Goal: Find contact information: Find contact information

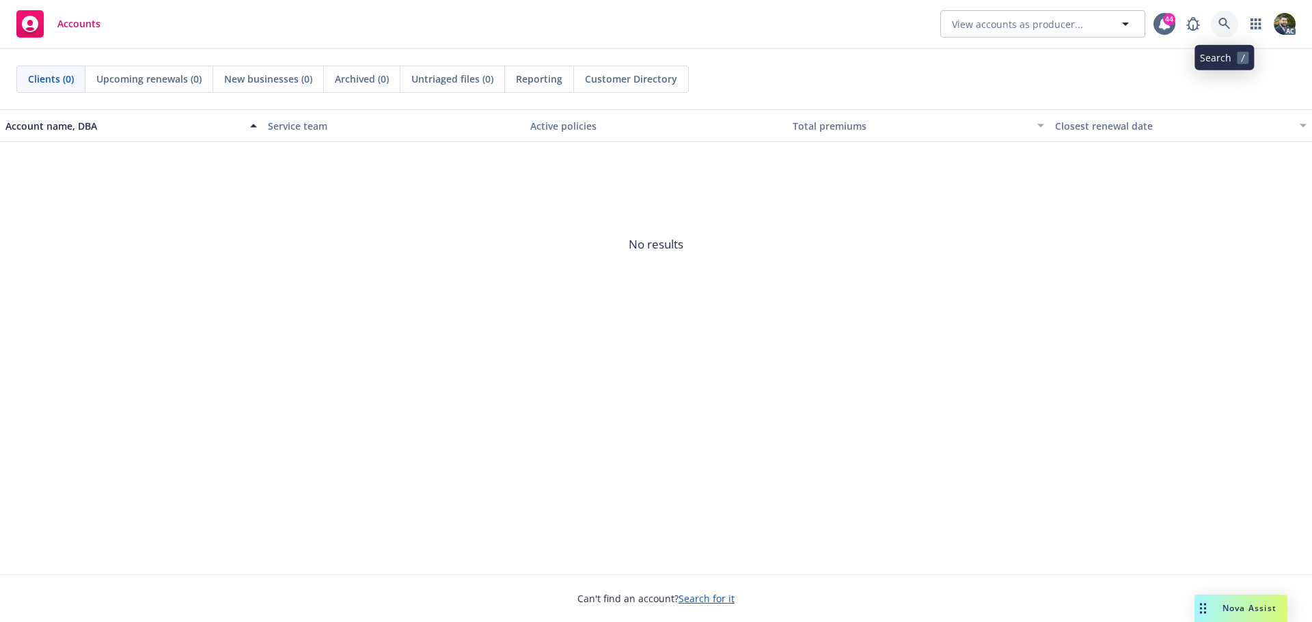
click at [1222, 25] on icon at bounding box center [1224, 24] width 12 height 12
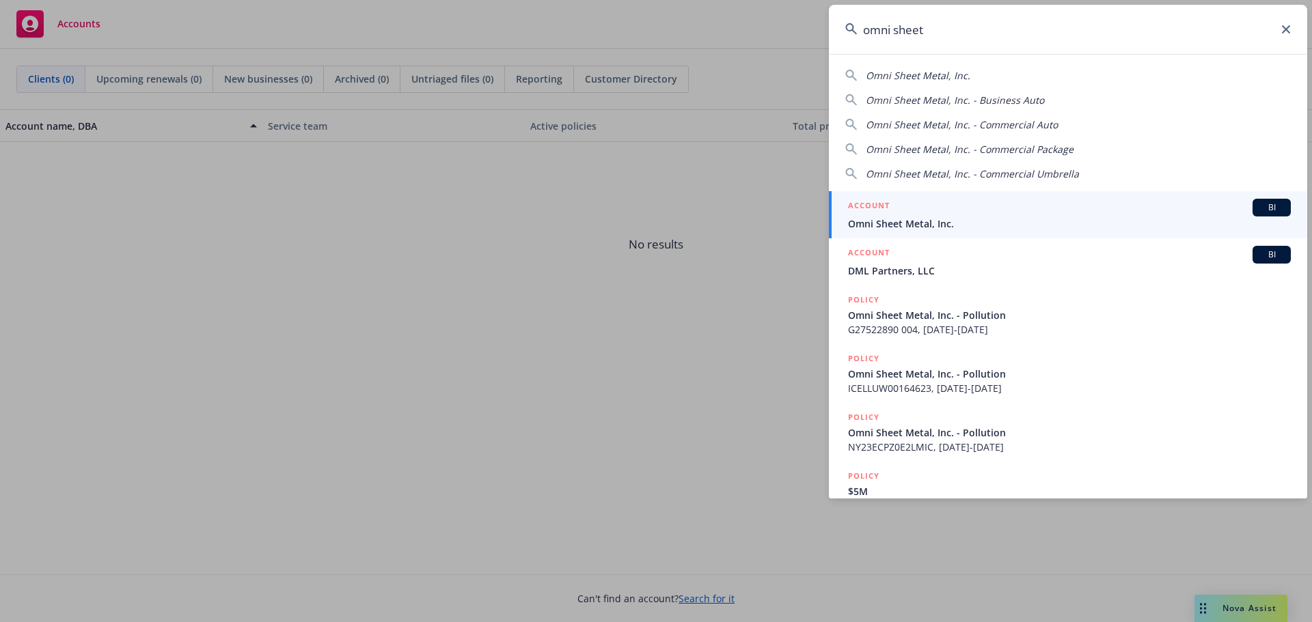
type input "omni sheet"
click at [1125, 216] on div "ACCOUNT BI" at bounding box center [1069, 208] width 443 height 18
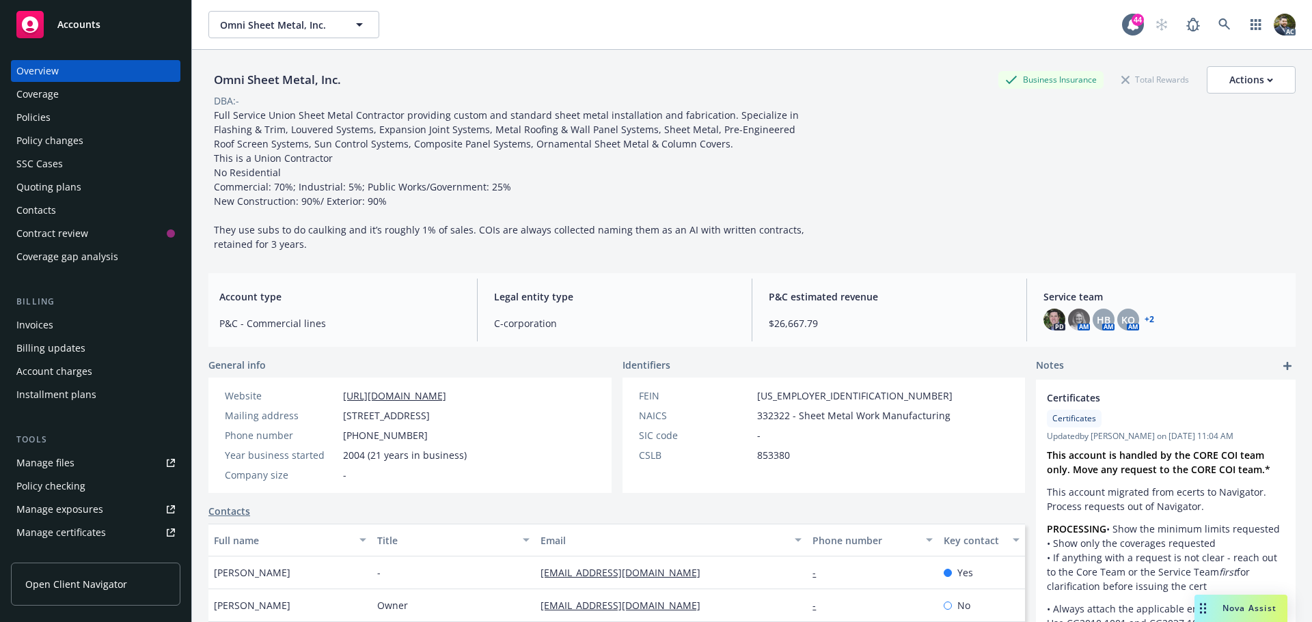
click at [64, 121] on div "Policies" at bounding box center [95, 118] width 159 height 22
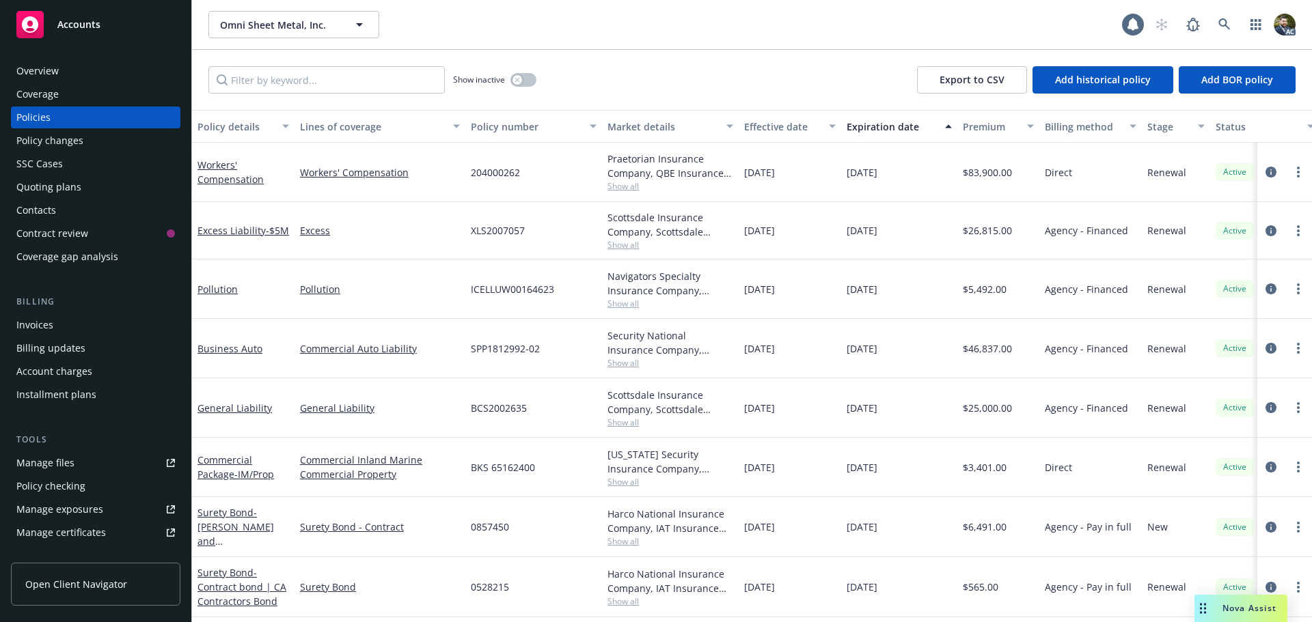
click at [239, 122] on div "Policy details" at bounding box center [235, 127] width 77 height 14
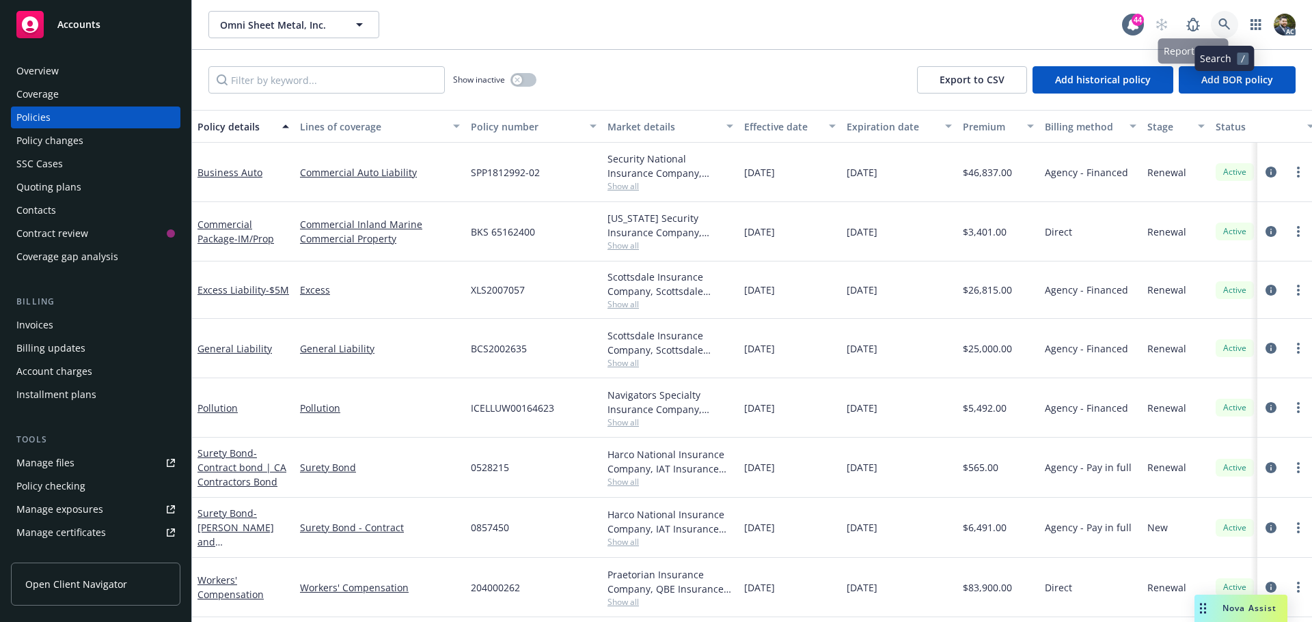
click at [1218, 20] on icon at bounding box center [1224, 24] width 12 height 12
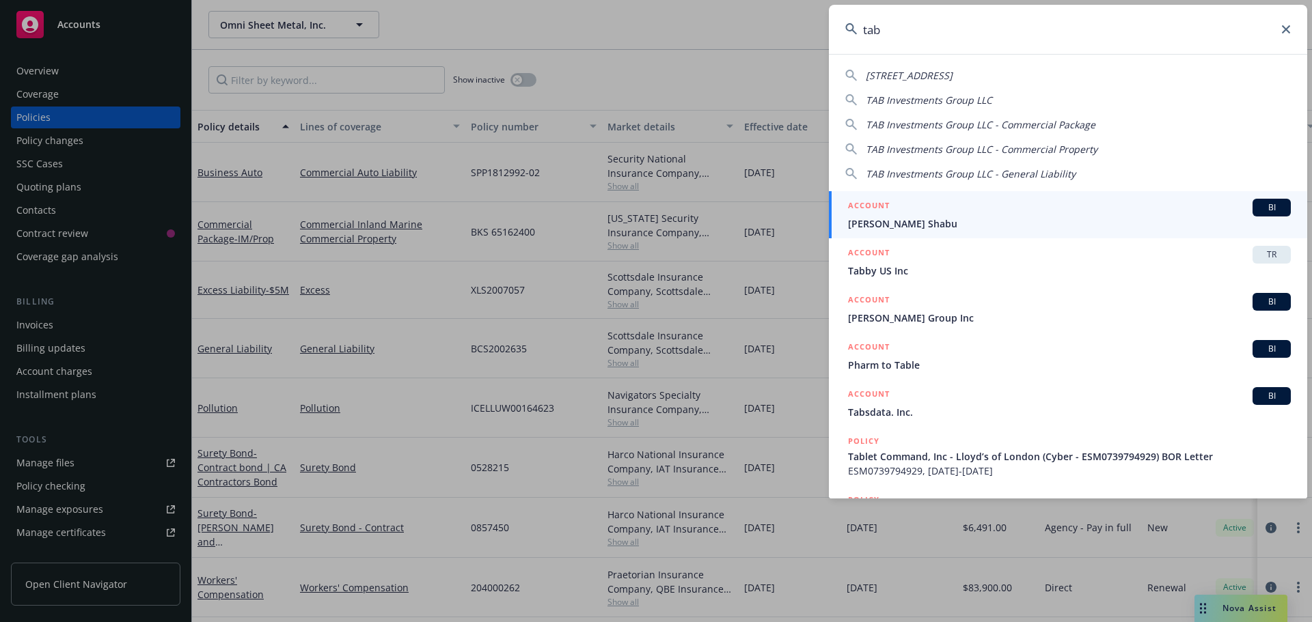
click at [972, 101] on span "TAB Investments Group LLC" at bounding box center [929, 100] width 126 height 13
type input "TAB Investments Group LLC"
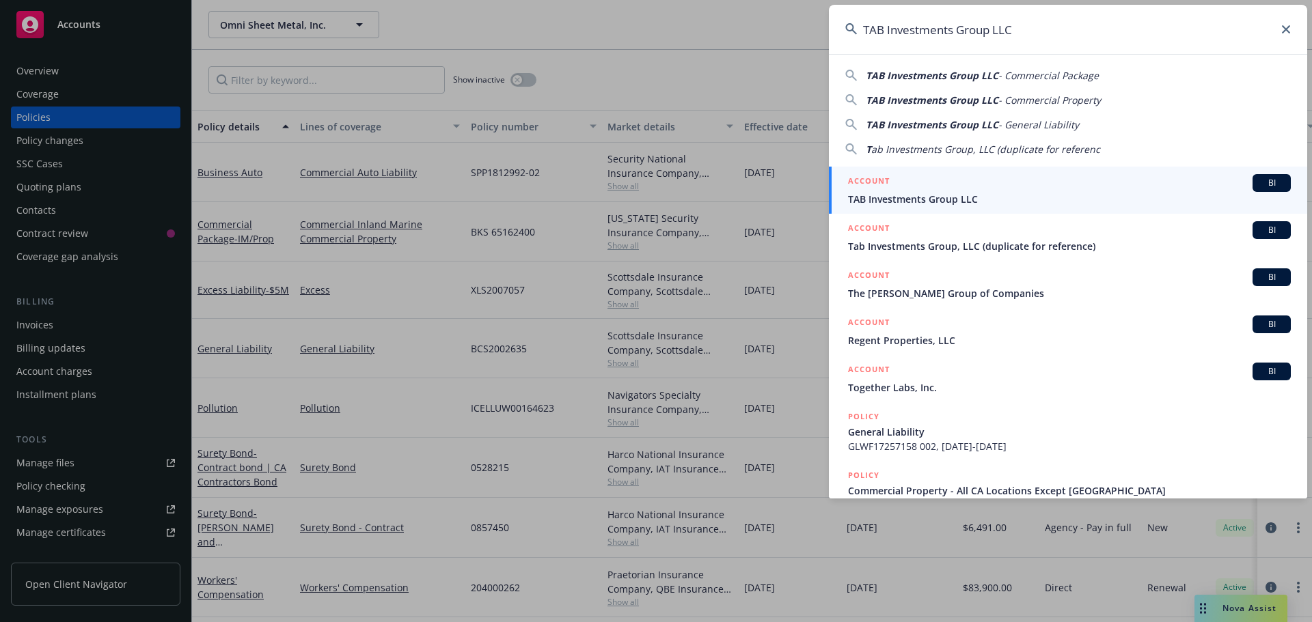
click at [922, 182] on div "ACCOUNT BI" at bounding box center [1069, 183] width 443 height 18
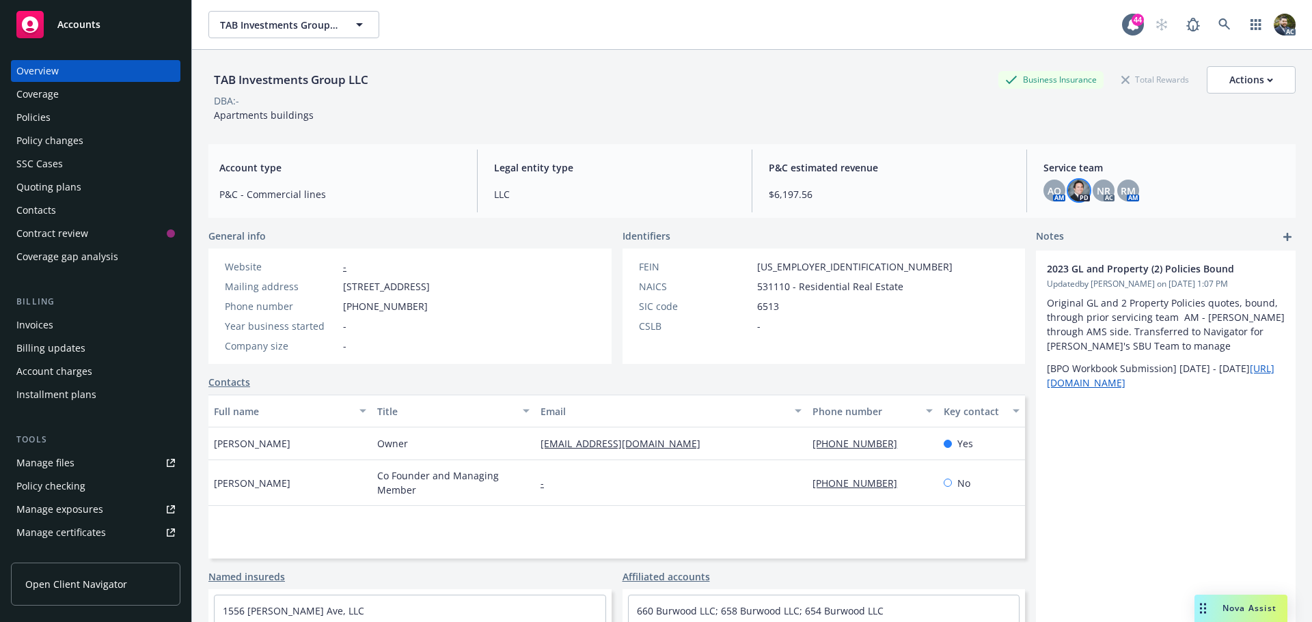
click at [1075, 187] on img at bounding box center [1079, 191] width 22 height 22
click at [1047, 191] on span "AO" at bounding box center [1054, 191] width 14 height 14
click at [1080, 189] on img at bounding box center [1079, 191] width 22 height 22
click at [1105, 184] on div "NR" at bounding box center [1104, 191] width 22 height 22
click at [1124, 180] on div "RM" at bounding box center [1128, 191] width 22 height 22
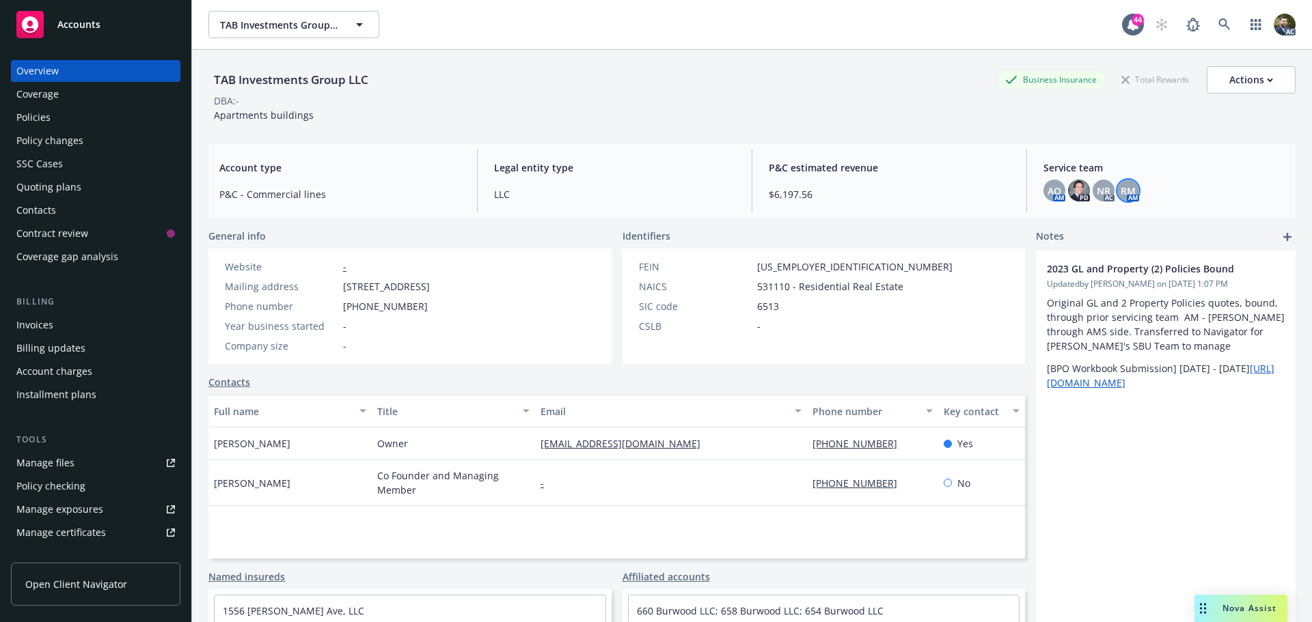
click at [68, 107] on div "Policies" at bounding box center [95, 118] width 159 height 22
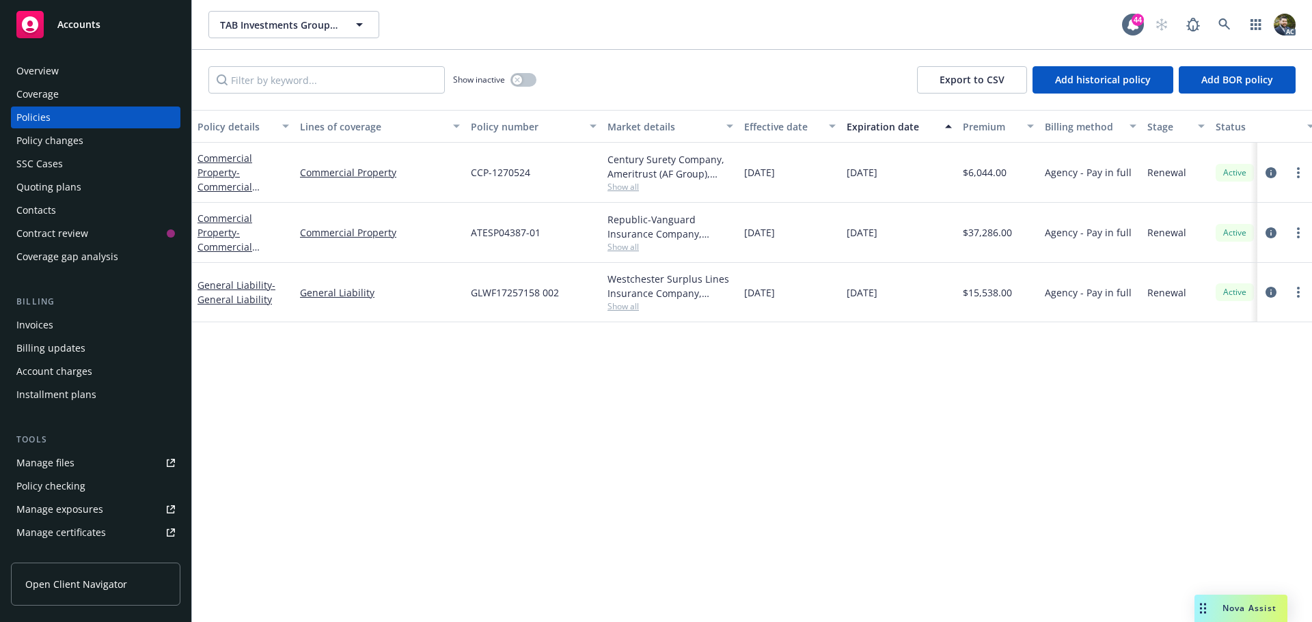
click at [217, 124] on div "Policy details" at bounding box center [235, 127] width 77 height 14
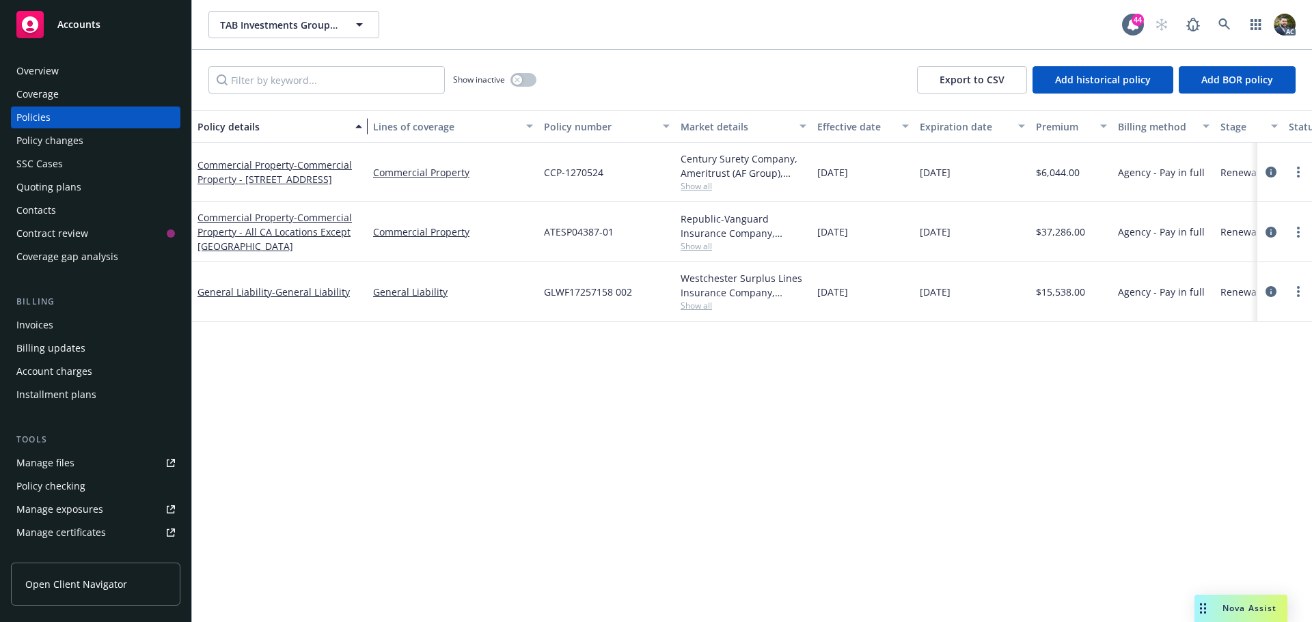
drag, startPoint x: 292, startPoint y: 129, endPoint x: 392, endPoint y: 165, distance: 106.5
click at [366, 136] on button "Policy details" at bounding box center [280, 126] width 176 height 33
click at [1268, 173] on icon "circleInformation" at bounding box center [1270, 172] width 11 height 11
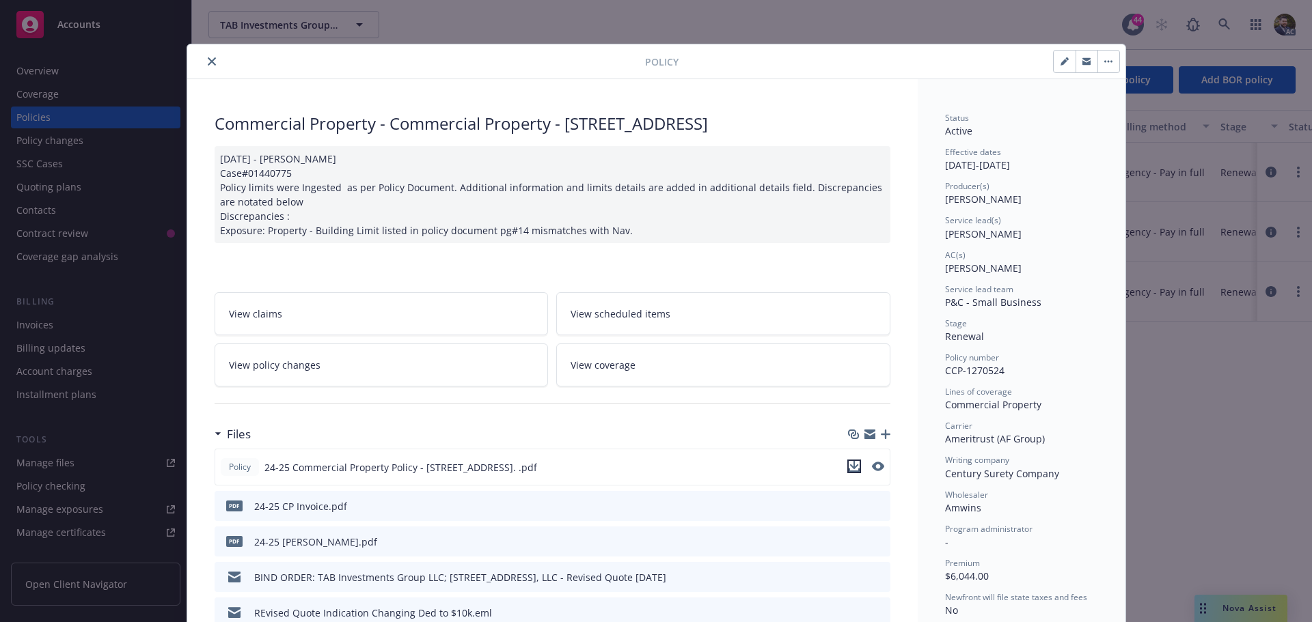
click at [850, 472] on icon "download file" at bounding box center [854, 466] width 11 height 11
click at [204, 63] on button "close" at bounding box center [212, 61] width 16 height 16
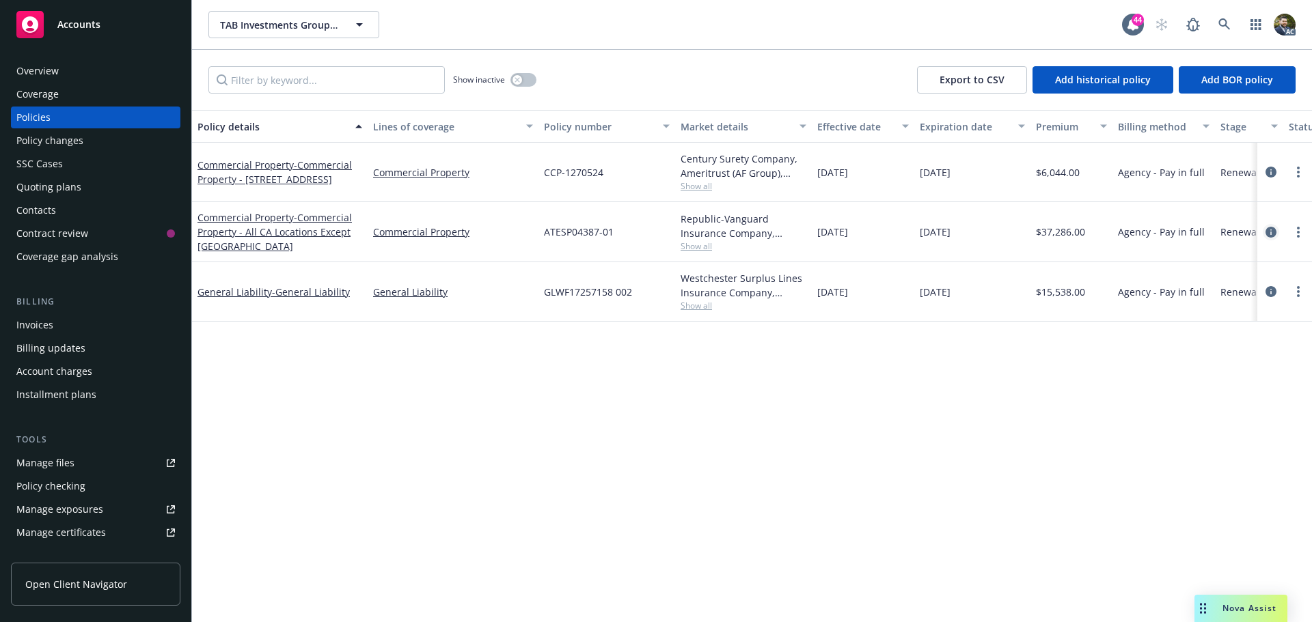
click at [1267, 230] on icon "circleInformation" at bounding box center [1270, 232] width 11 height 11
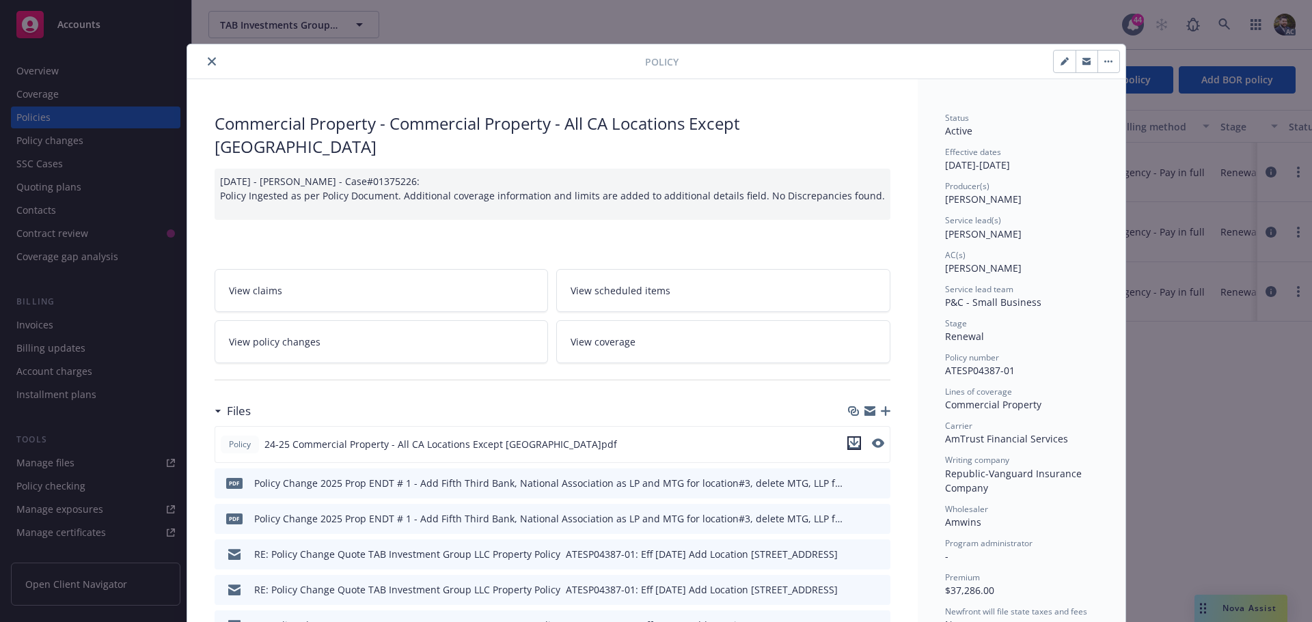
click at [849, 438] on icon "download file" at bounding box center [854, 443] width 11 height 11
click at [1220, 605] on div "Policy Commercial Property - Commercial Property - All CA Locations Except [GEO…" at bounding box center [656, 311] width 1312 height 622
click at [208, 61] on icon "close" at bounding box center [212, 61] width 8 height 8
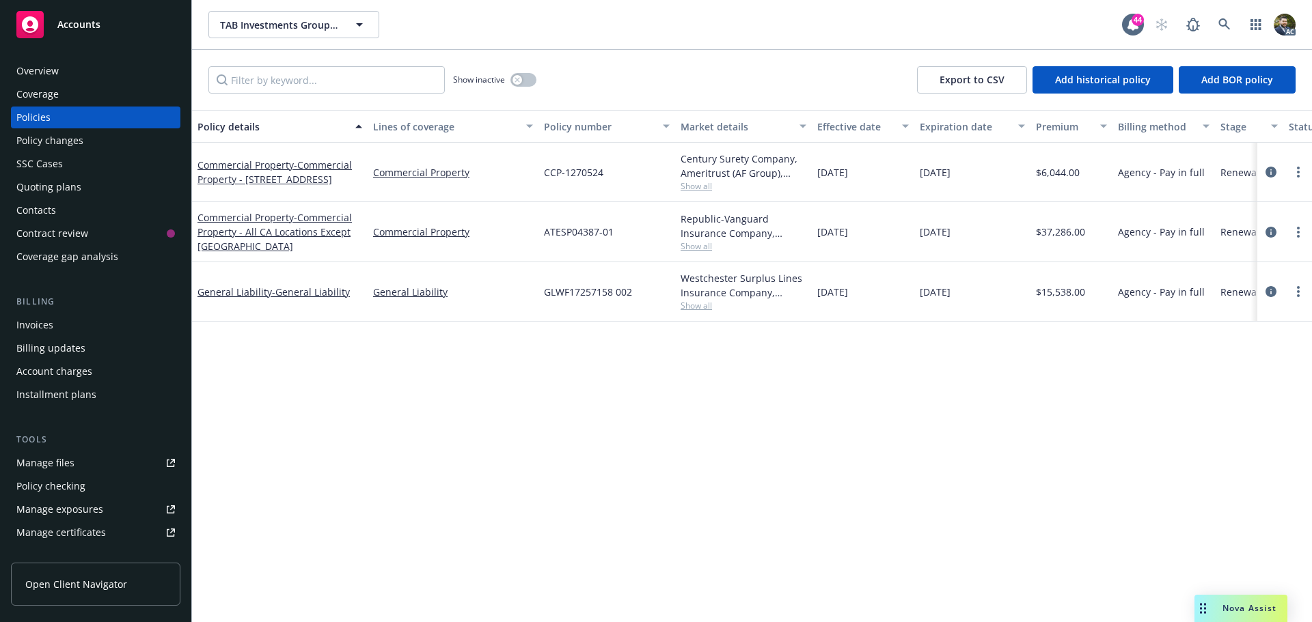
click at [1261, 612] on span "Nova Assist" at bounding box center [1249, 609] width 54 height 12
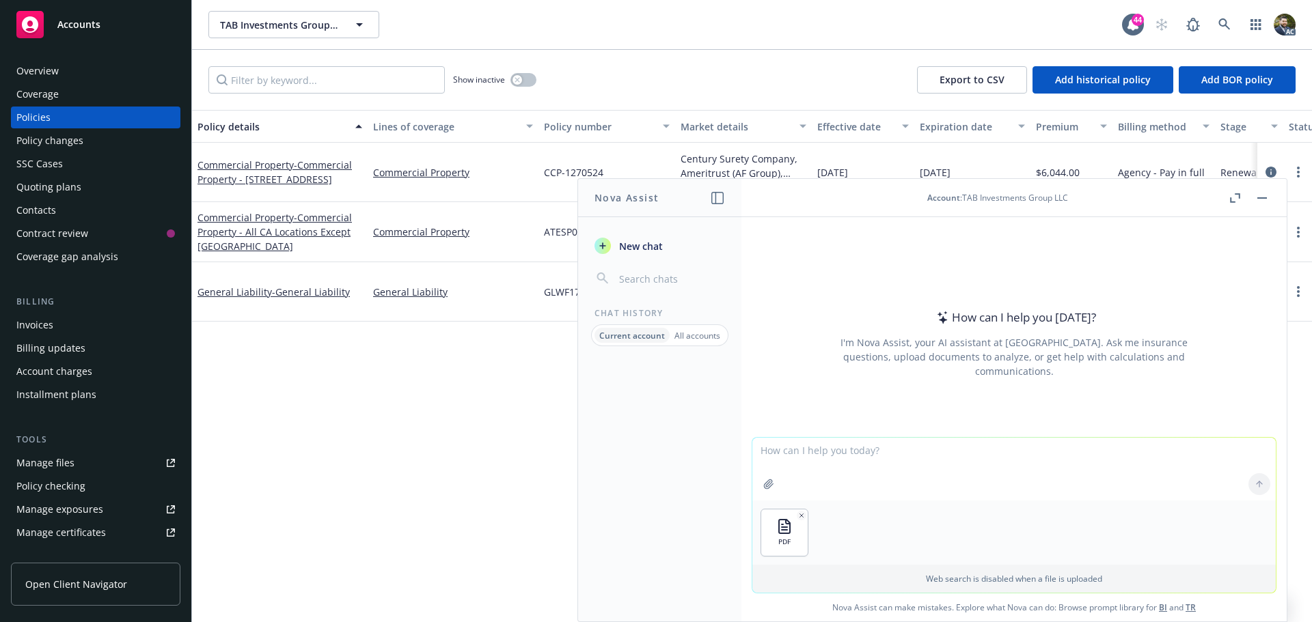
click at [811, 454] on textarea at bounding box center [1013, 469] width 523 height 63
type textarea "d"
type textarea "what properties are listed in this policy?"
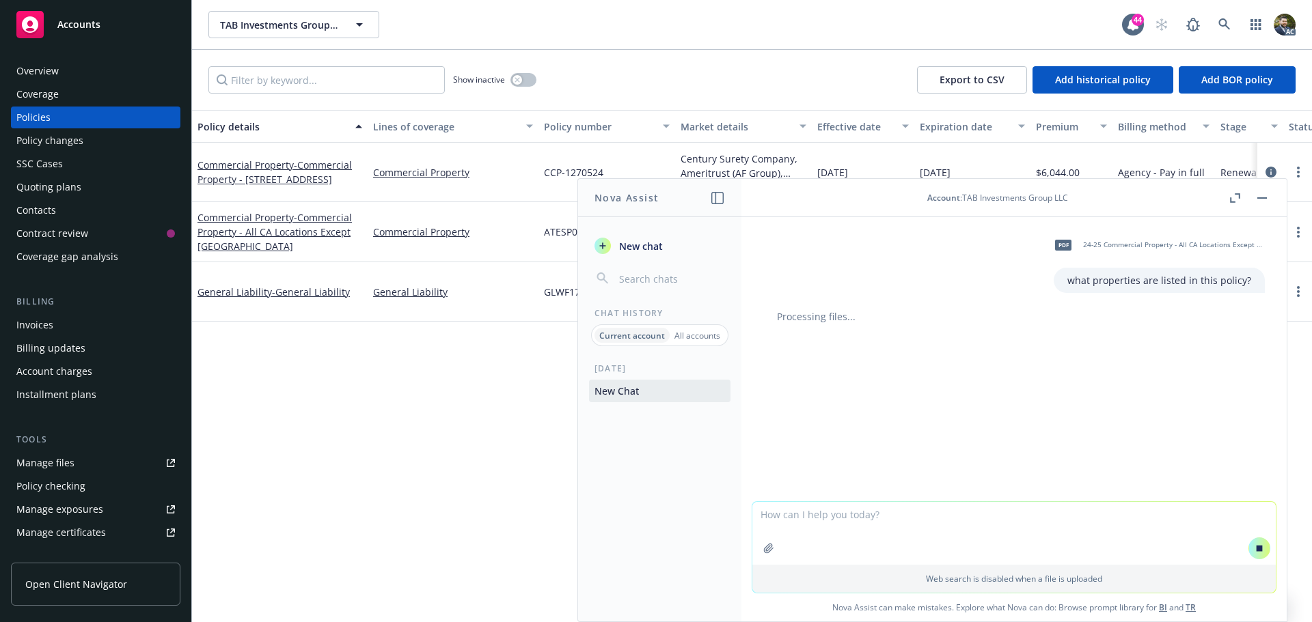
click at [333, 374] on div "Policy details Lines of coverage Policy number Market details Effective date Ex…" at bounding box center [752, 366] width 1120 height 512
click at [41, 70] on div "Overview" at bounding box center [37, 71] width 42 height 22
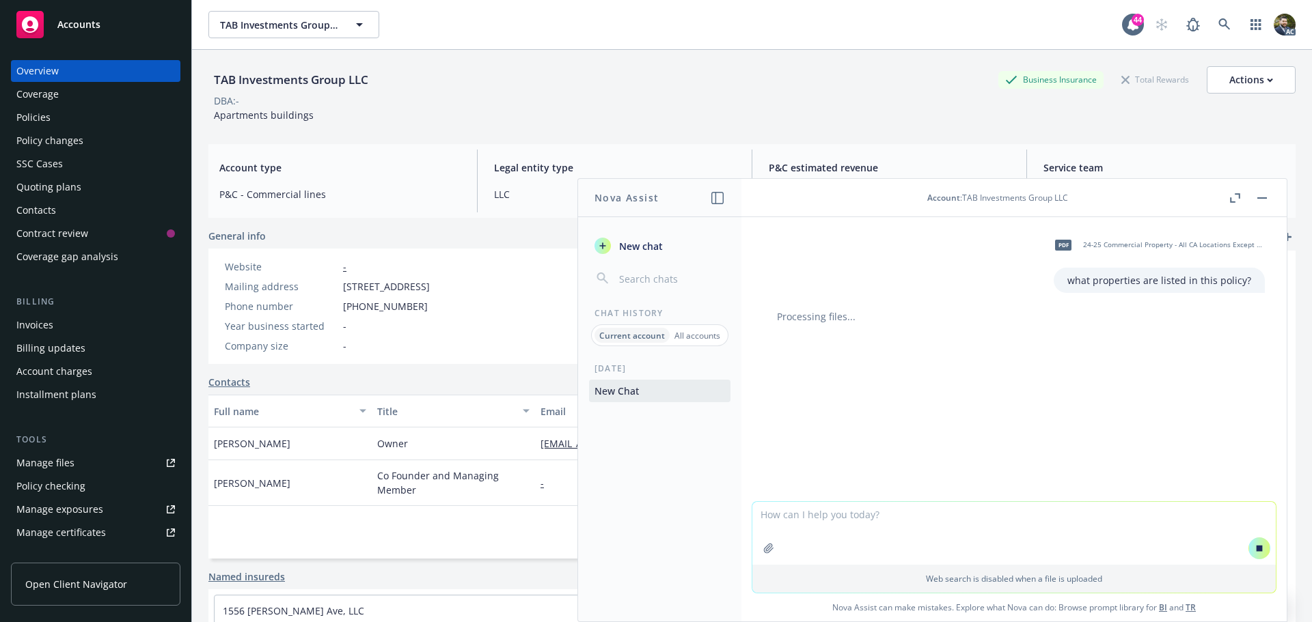
click at [55, 210] on div "Contacts" at bounding box center [95, 211] width 159 height 22
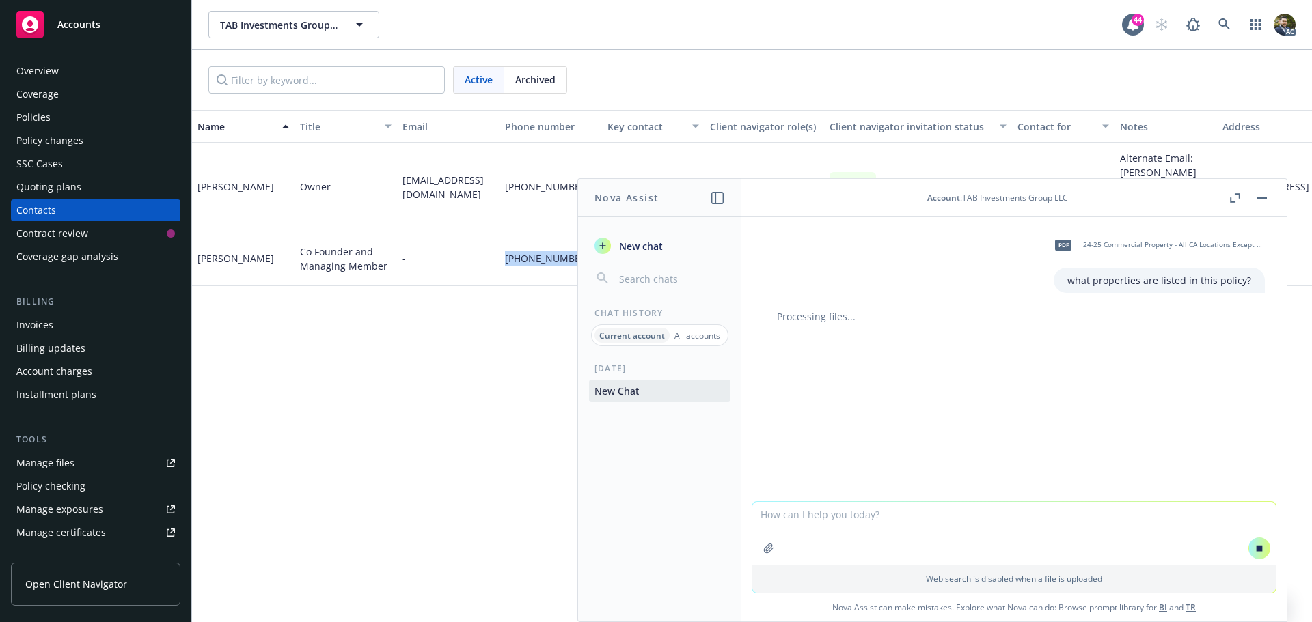
drag, startPoint x: 566, startPoint y: 232, endPoint x: 492, endPoint y: 232, distance: 74.5
click at [505, 232] on div "[PHONE_NUMBER]" at bounding box center [550, 259] width 102 height 55
copy span "[PHONE_NUMBER]"
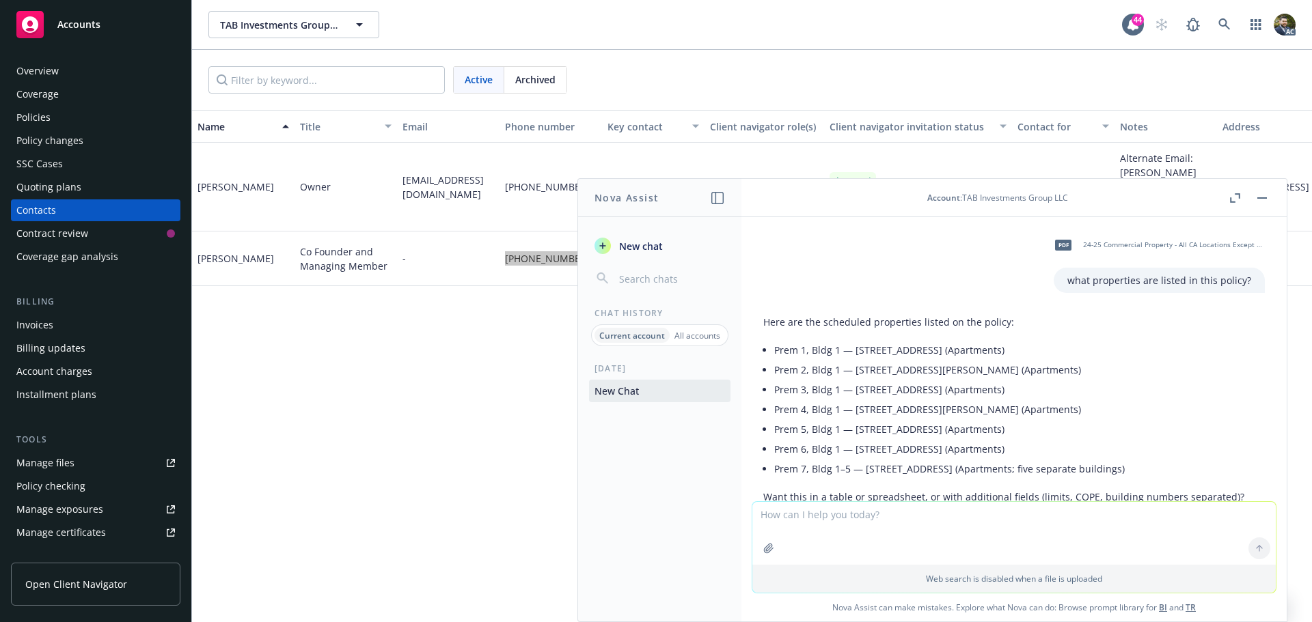
scroll to position [66, 0]
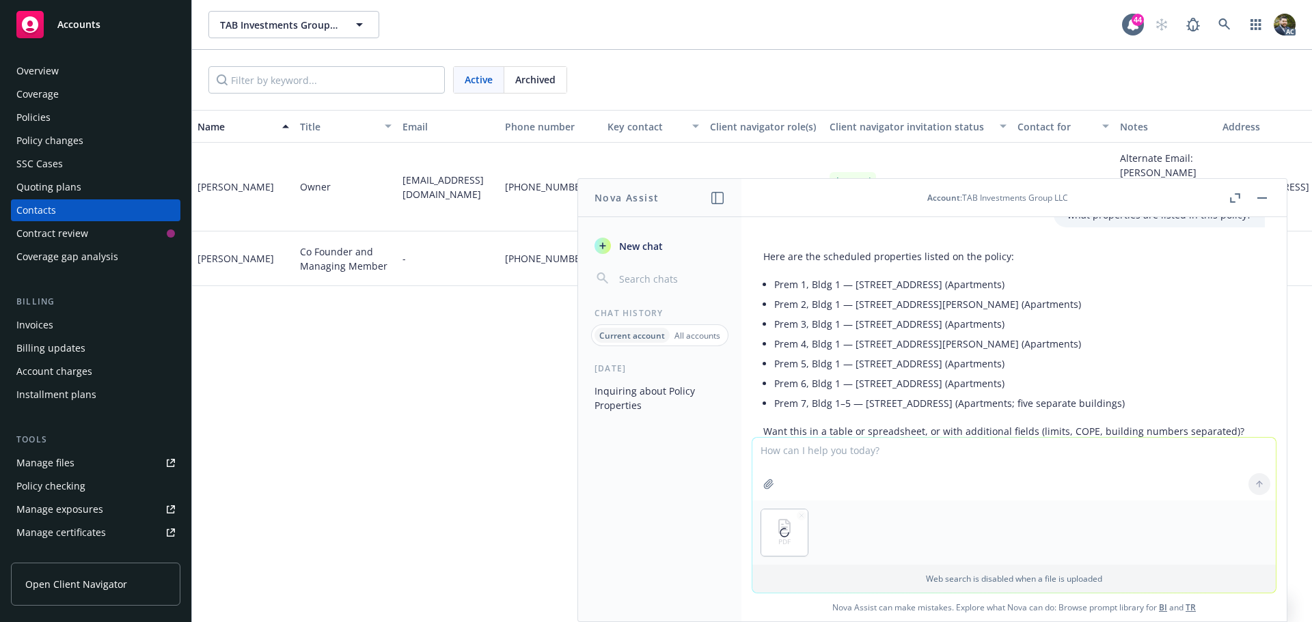
click at [839, 456] on textarea at bounding box center [1013, 469] width 523 height 63
type textarea "what properties are scheduled in this policy?"
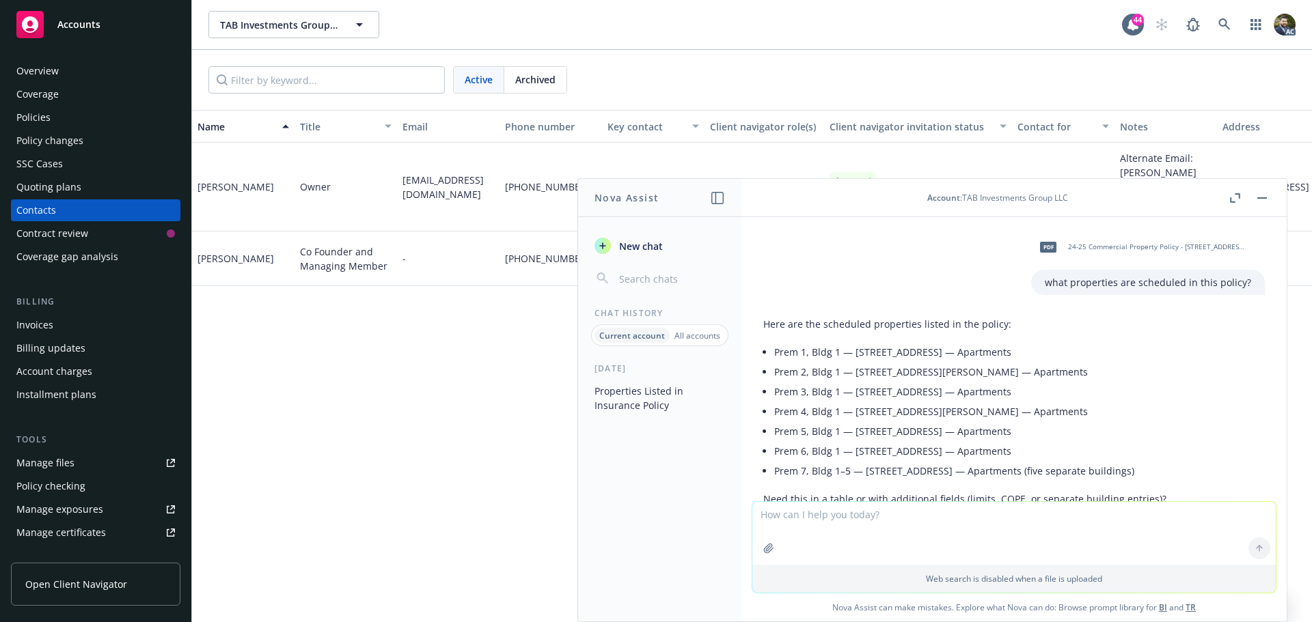
scroll to position [320, 0]
